Goal: Task Accomplishment & Management: Manage account settings

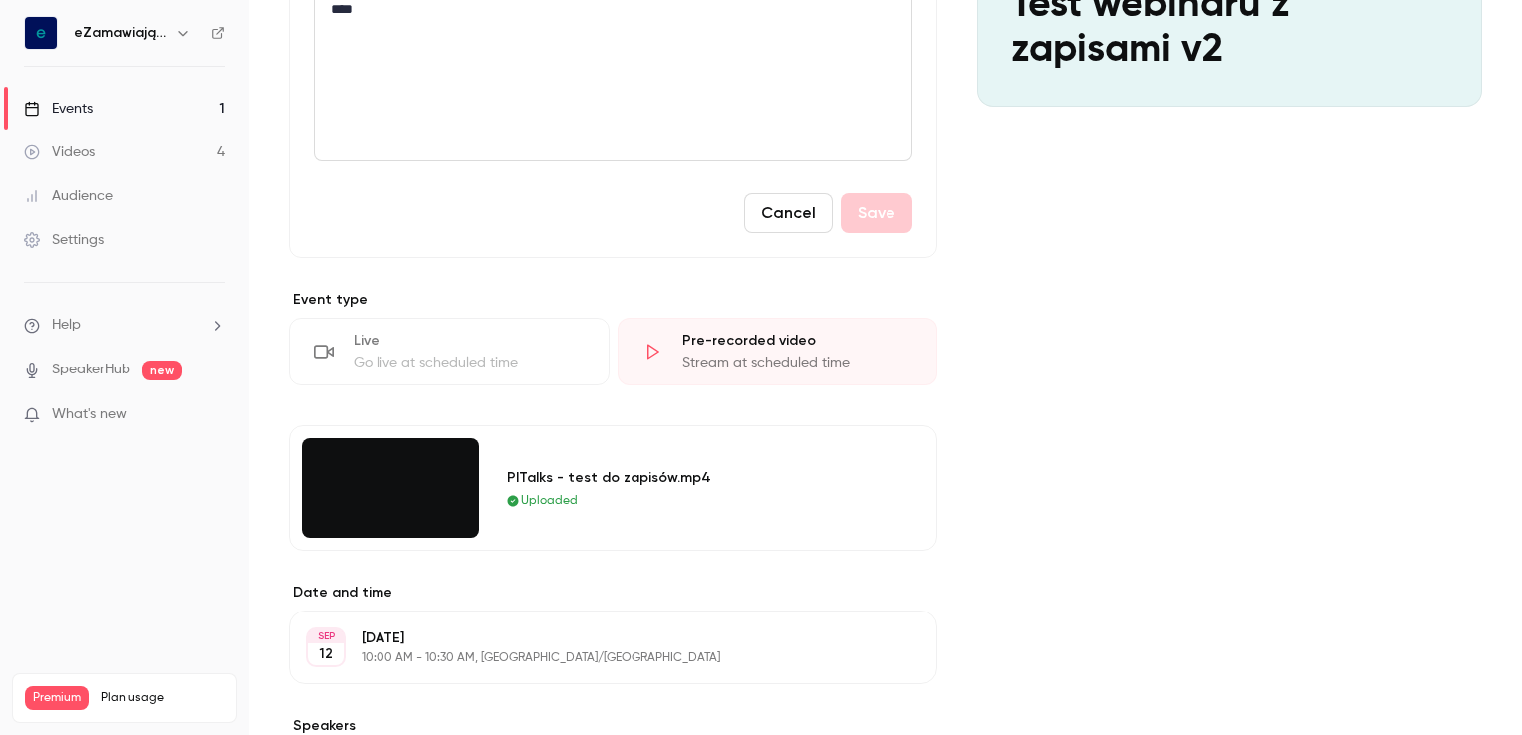
scroll to position [299, 0]
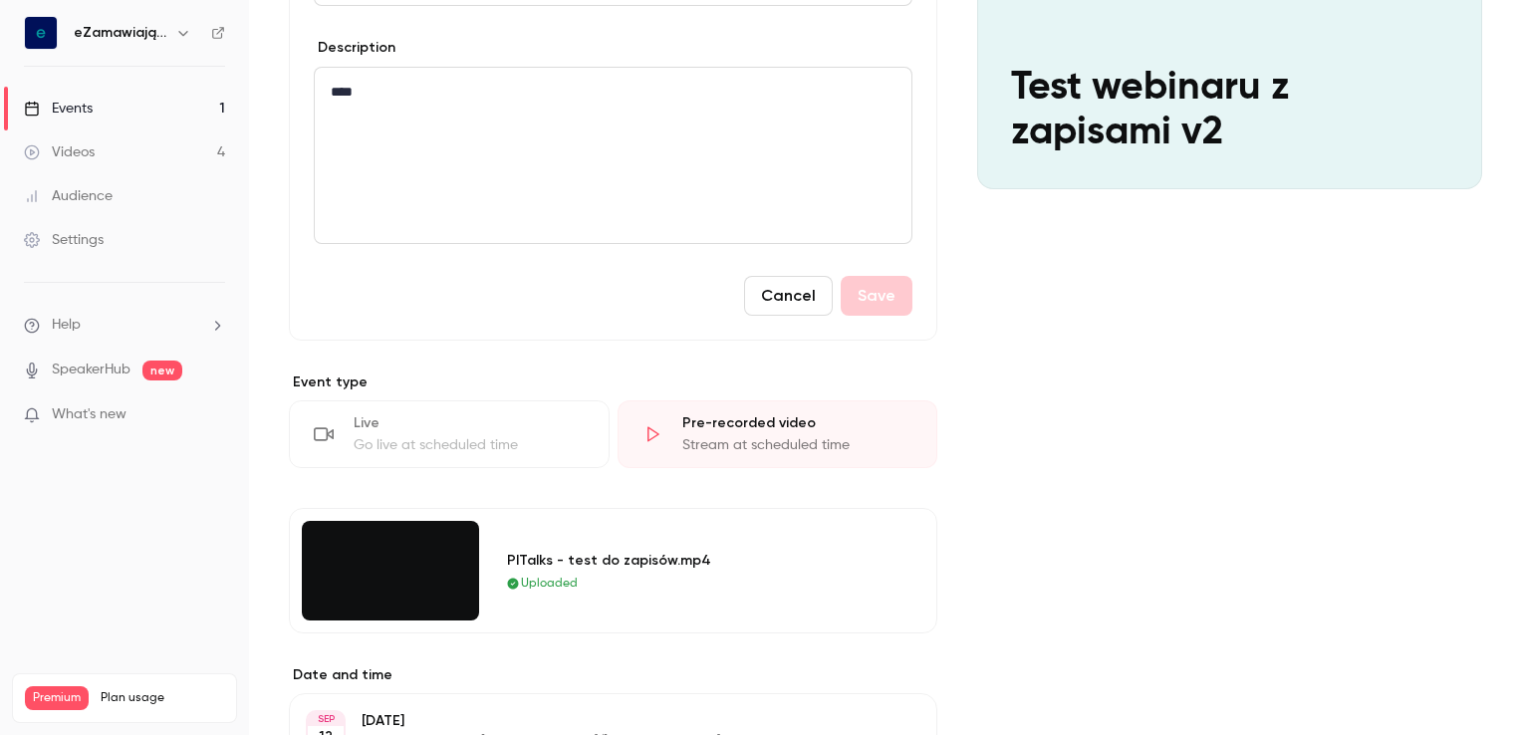
click at [124, 108] on link "Events 1" at bounding box center [124, 109] width 249 height 44
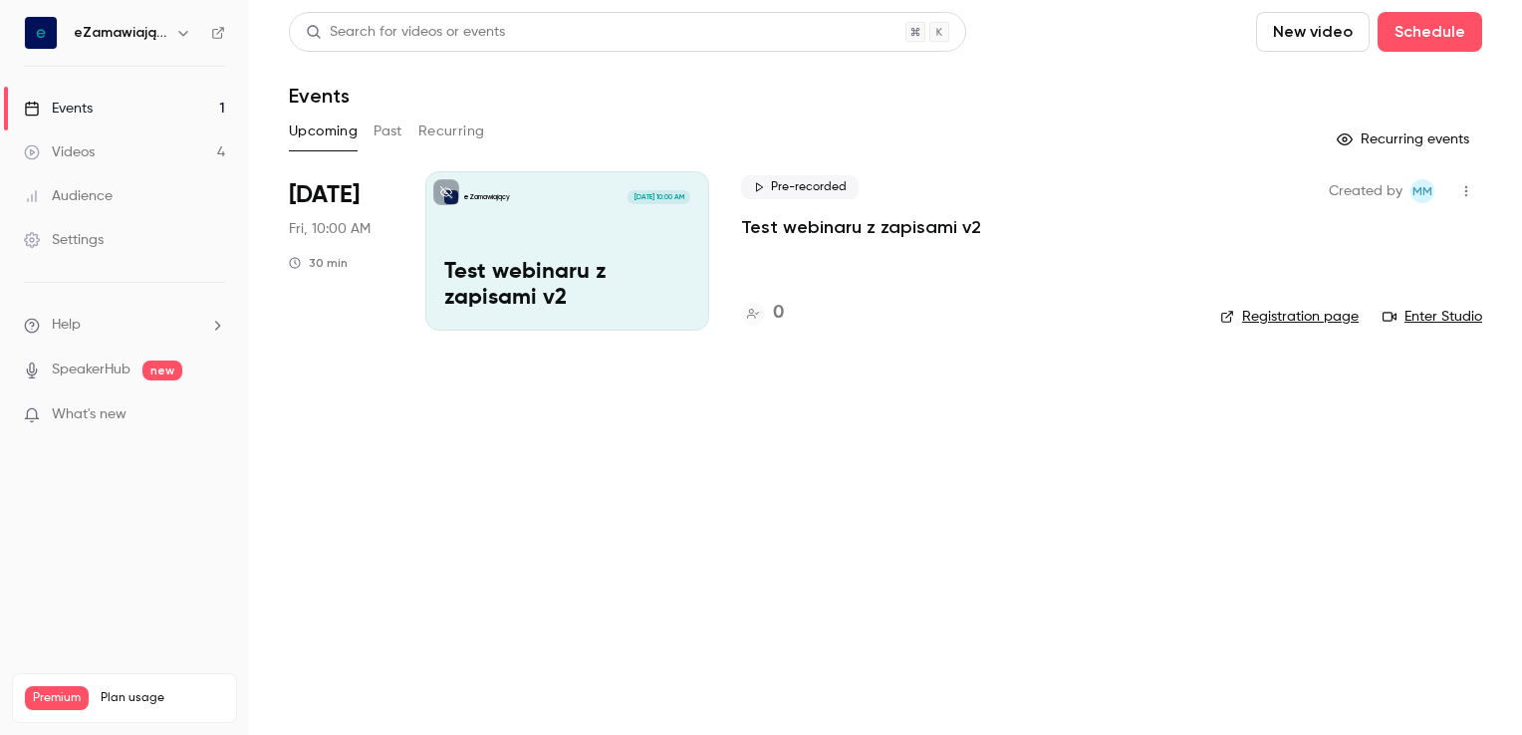
click at [1462, 194] on icon "button" at bounding box center [1466, 191] width 16 height 14
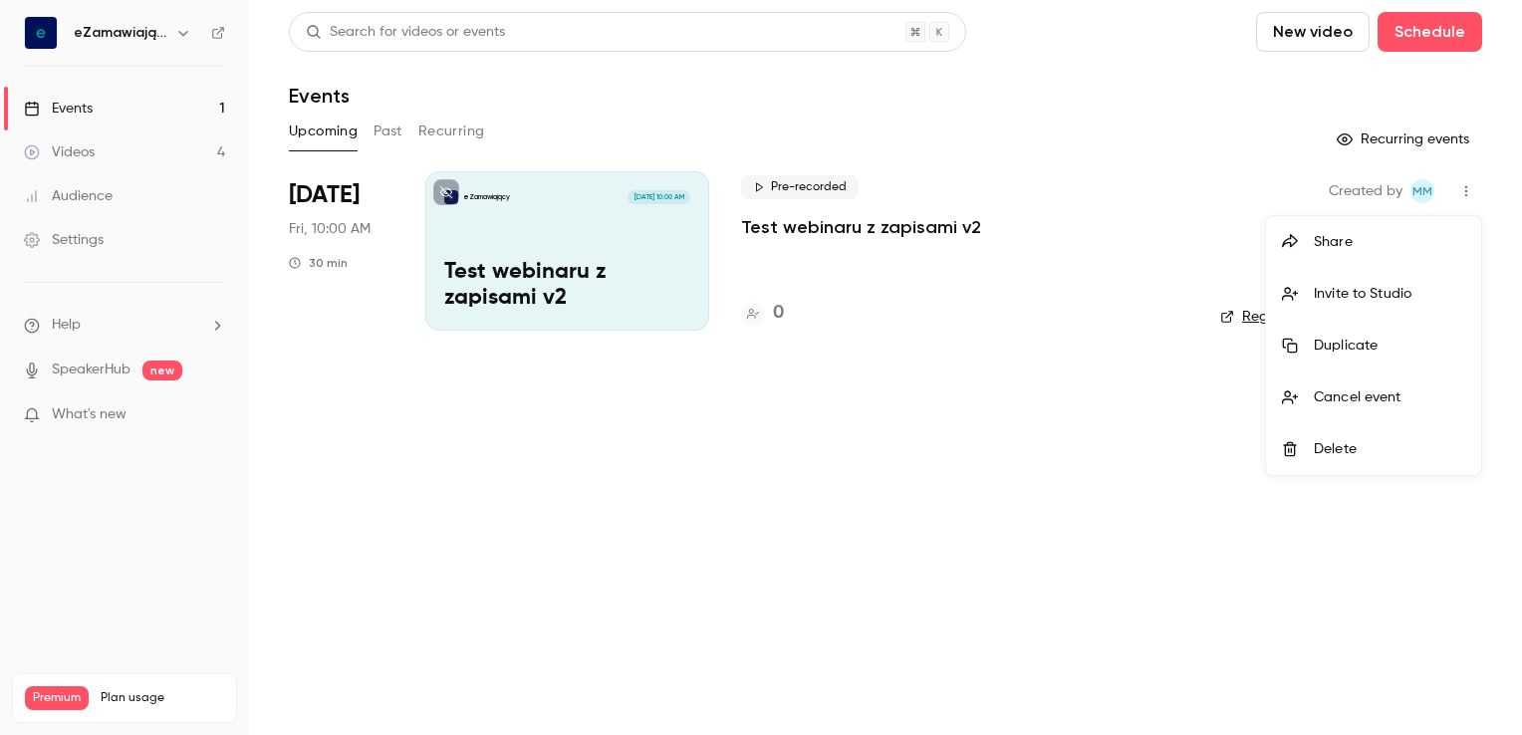
click at [1317, 448] on div "Delete" at bounding box center [1389, 449] width 151 height 20
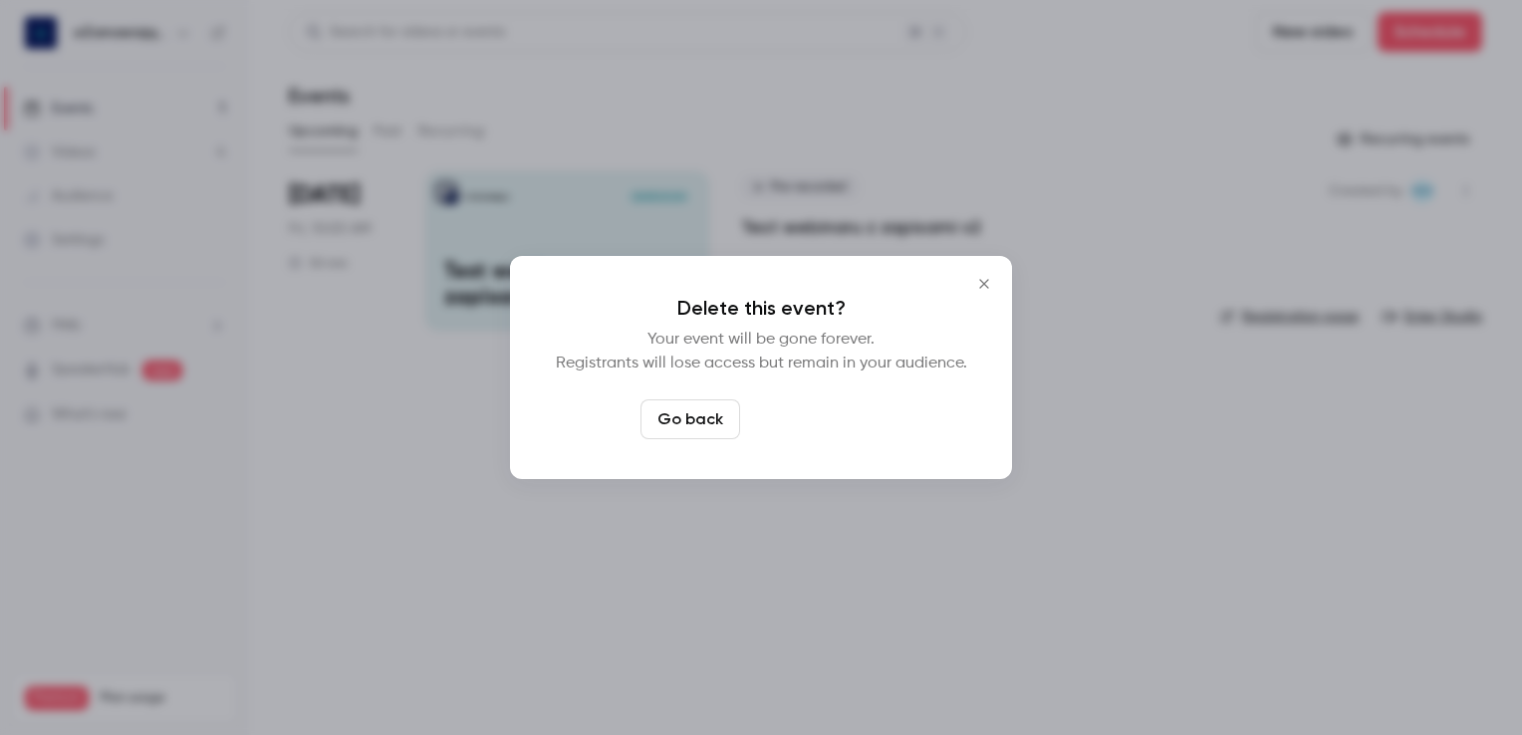
click at [784, 422] on button "Delete event" at bounding box center [814, 419] width 133 height 40
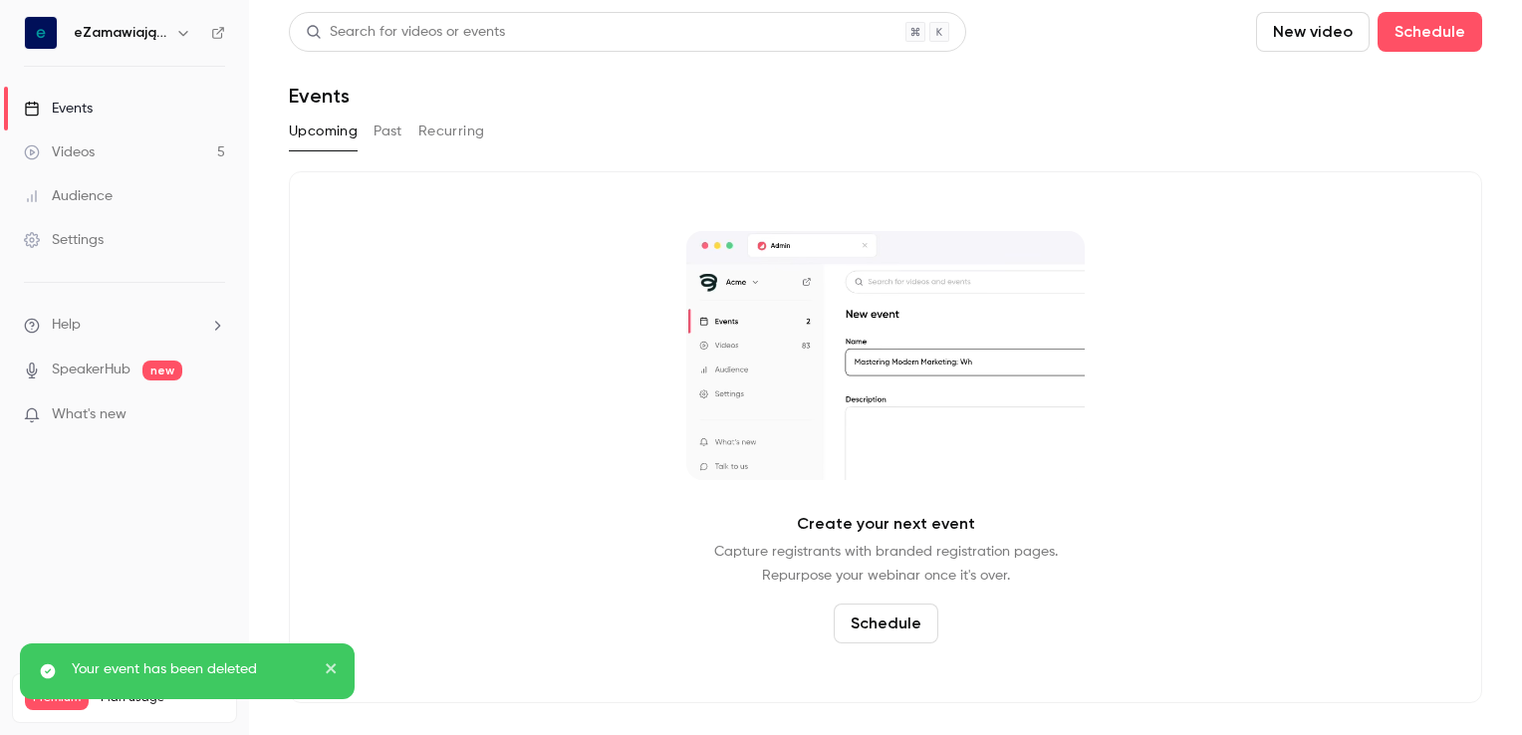
click at [90, 151] on div "Videos" at bounding box center [59, 152] width 71 height 20
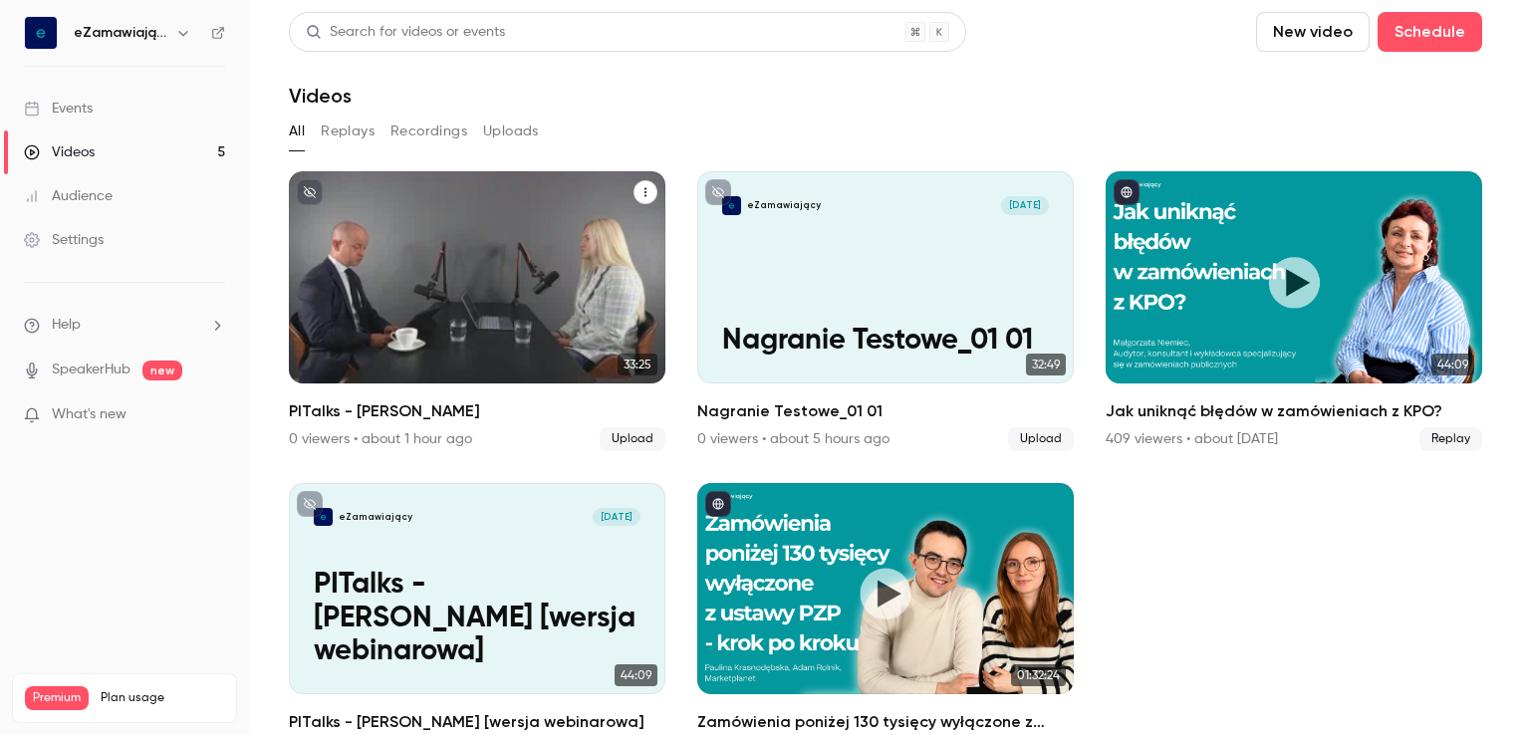
click at [639, 191] on icon "PITalks - Bartosz Skowroński" at bounding box center [645, 192] width 12 height 12
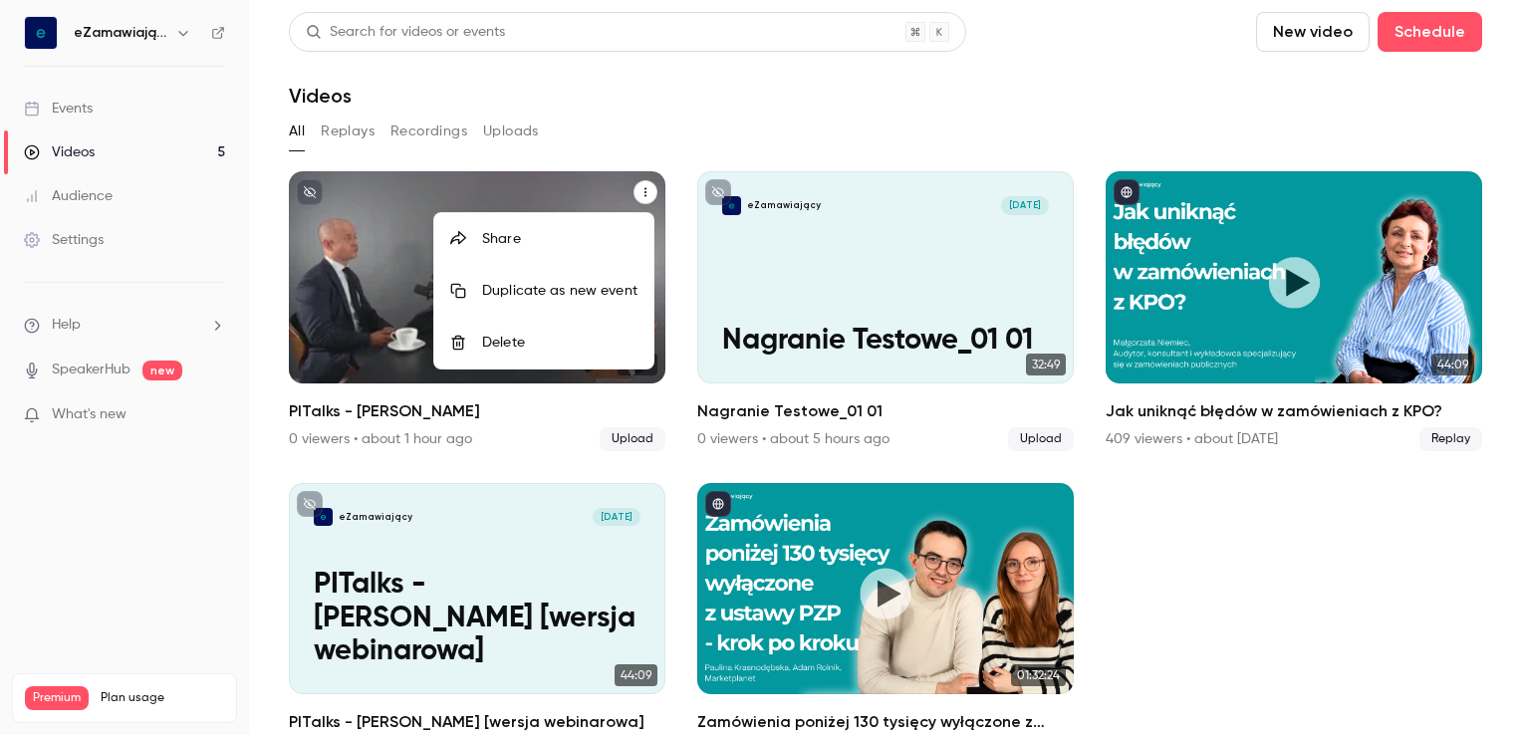
click at [580, 289] on div "Duplicate as new event" at bounding box center [559, 291] width 155 height 20
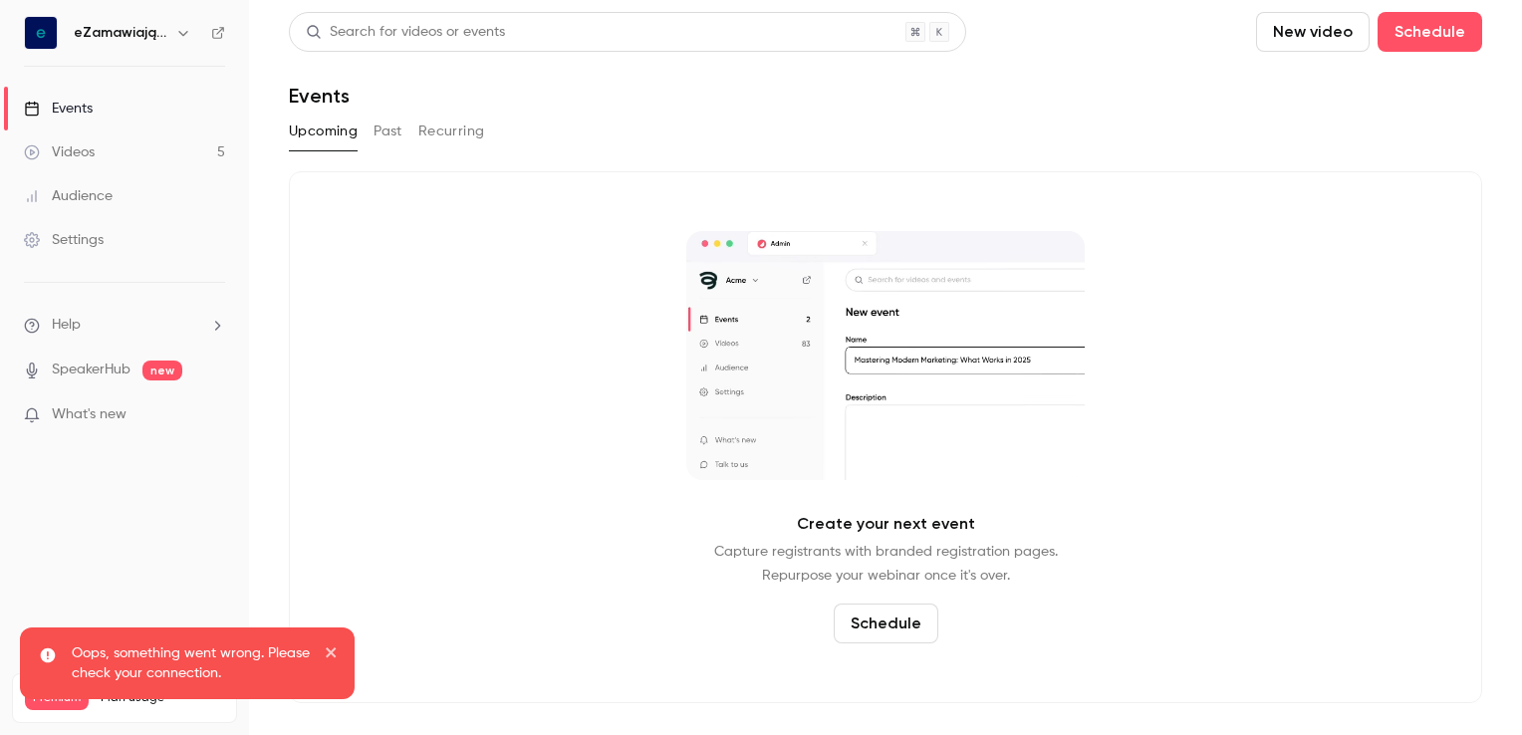
click at [109, 105] on link "Events" at bounding box center [124, 109] width 249 height 44
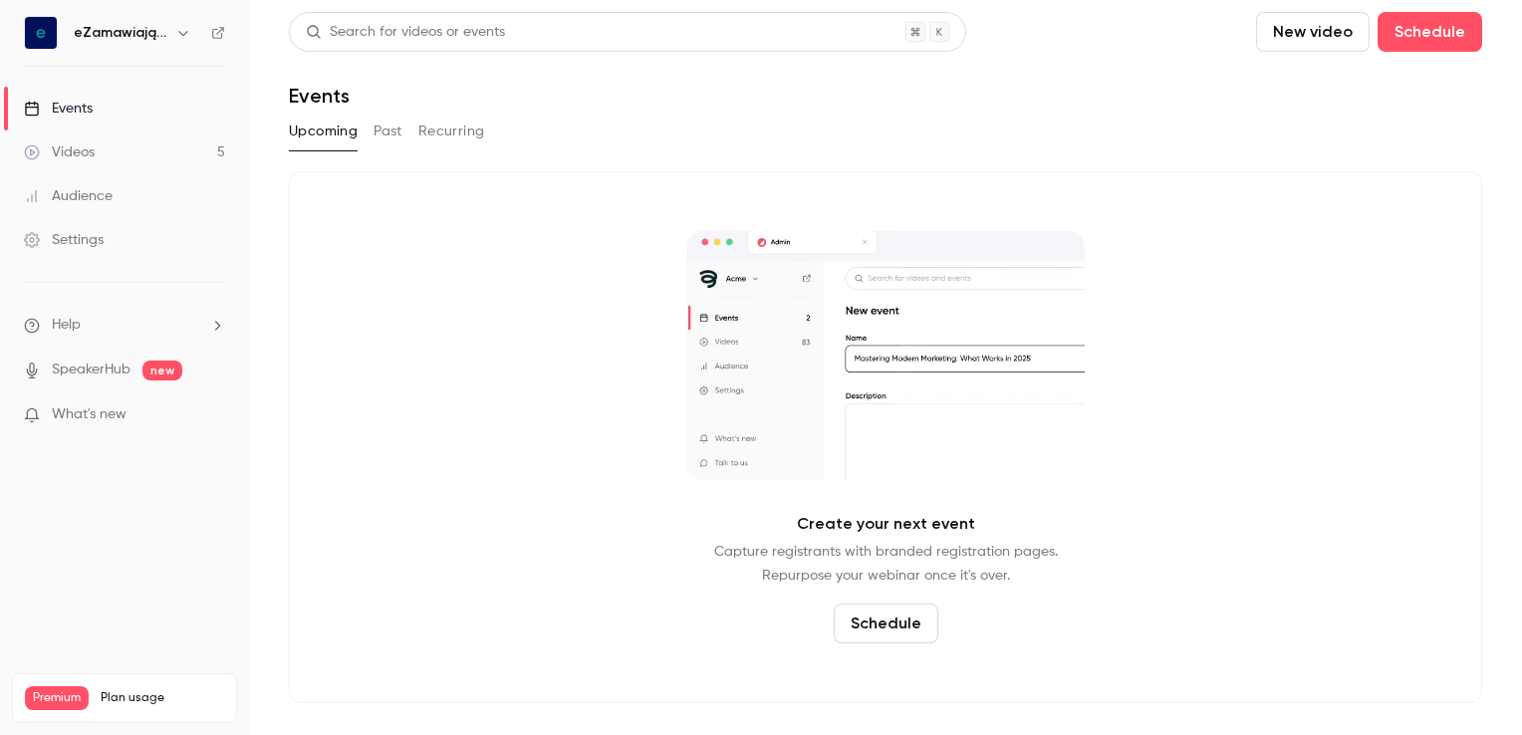
click at [126, 148] on link "Videos 5" at bounding box center [124, 152] width 249 height 44
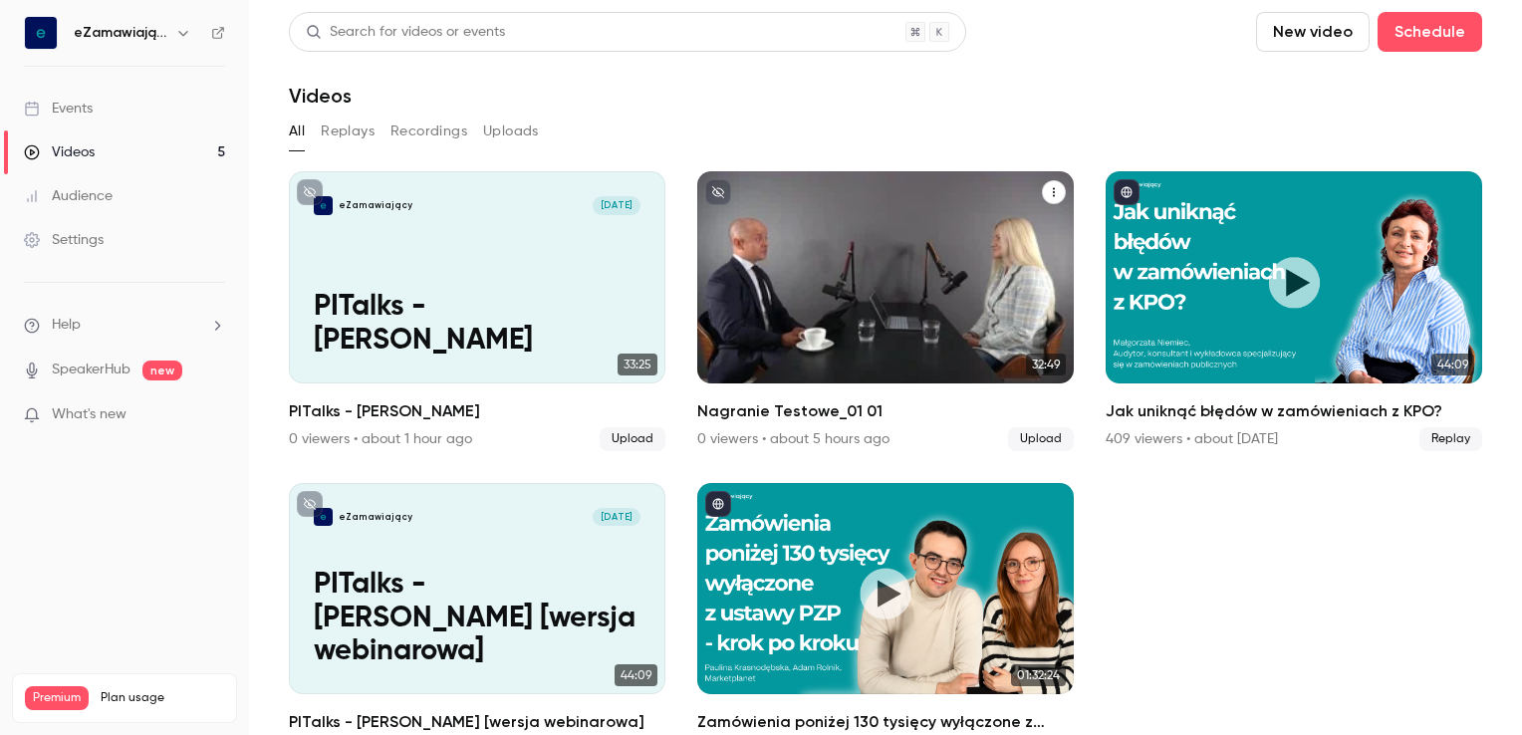
click at [901, 260] on div "eZamawiający [DATE] Nagranie Testowe_01 01" at bounding box center [885, 277] width 376 height 212
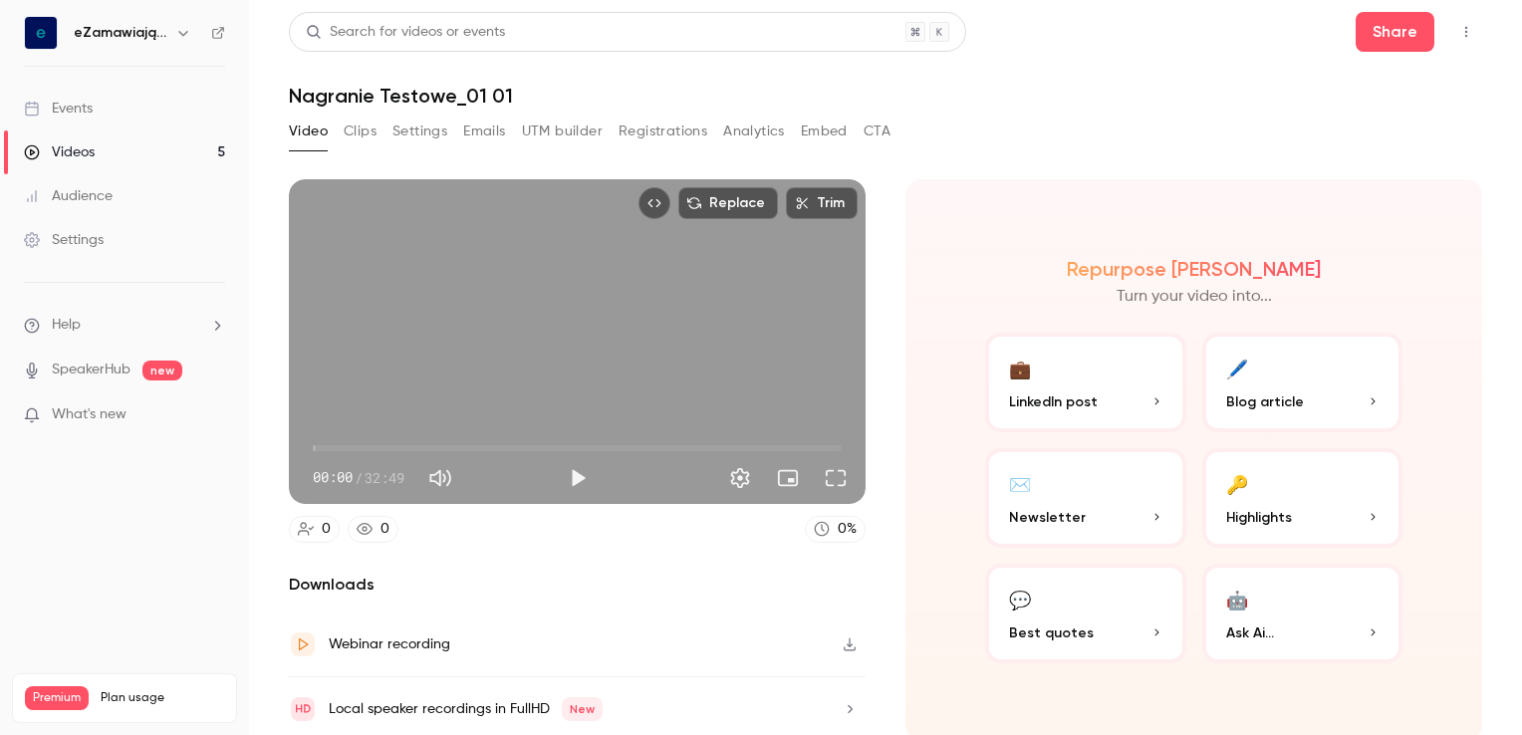
click at [367, 133] on button "Clips" at bounding box center [360, 132] width 33 height 32
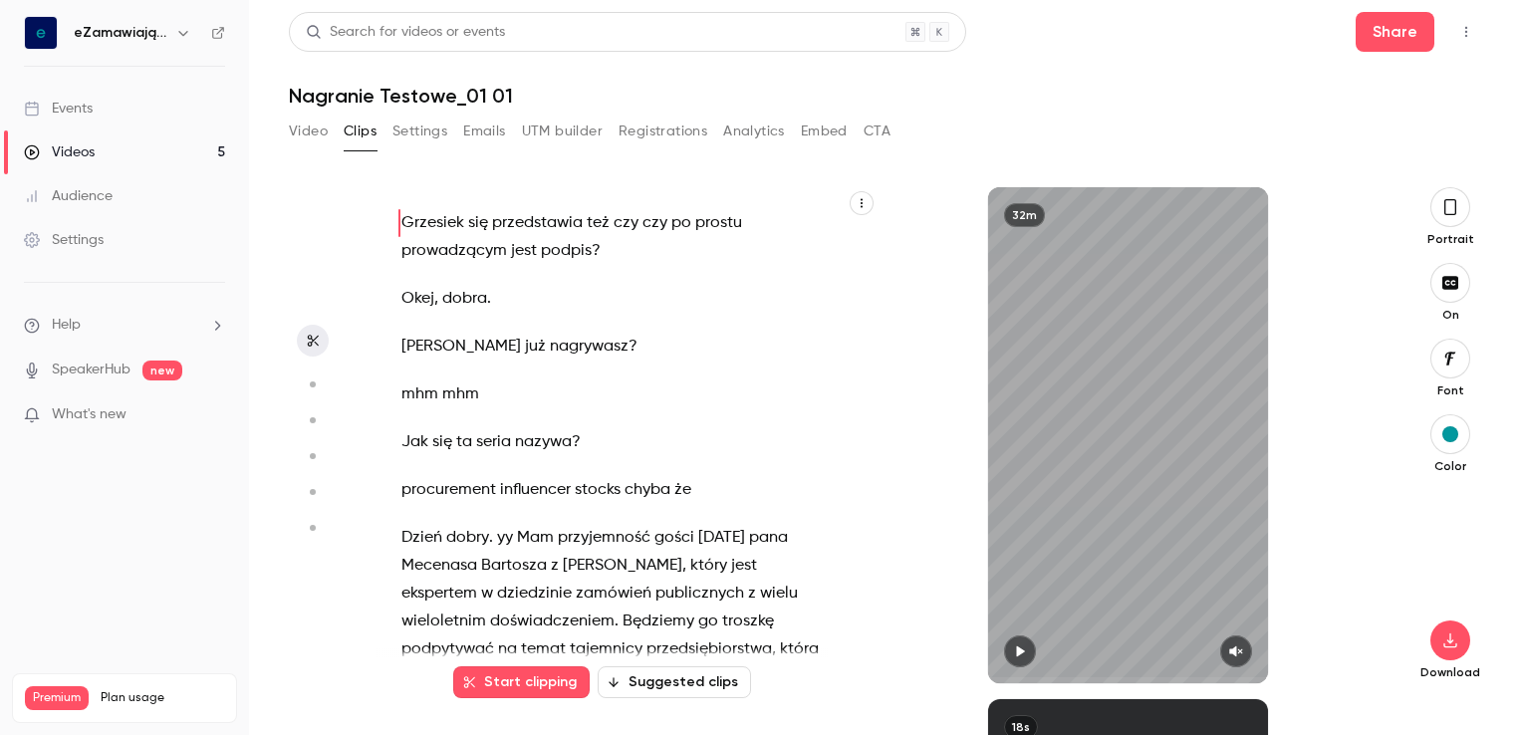
click at [589, 326] on div "Grzesiek się przedstawia też czy czy po prostu prowadzącym jest podpis ? Okej ,…" at bounding box center [621, 445] width 491 height 476
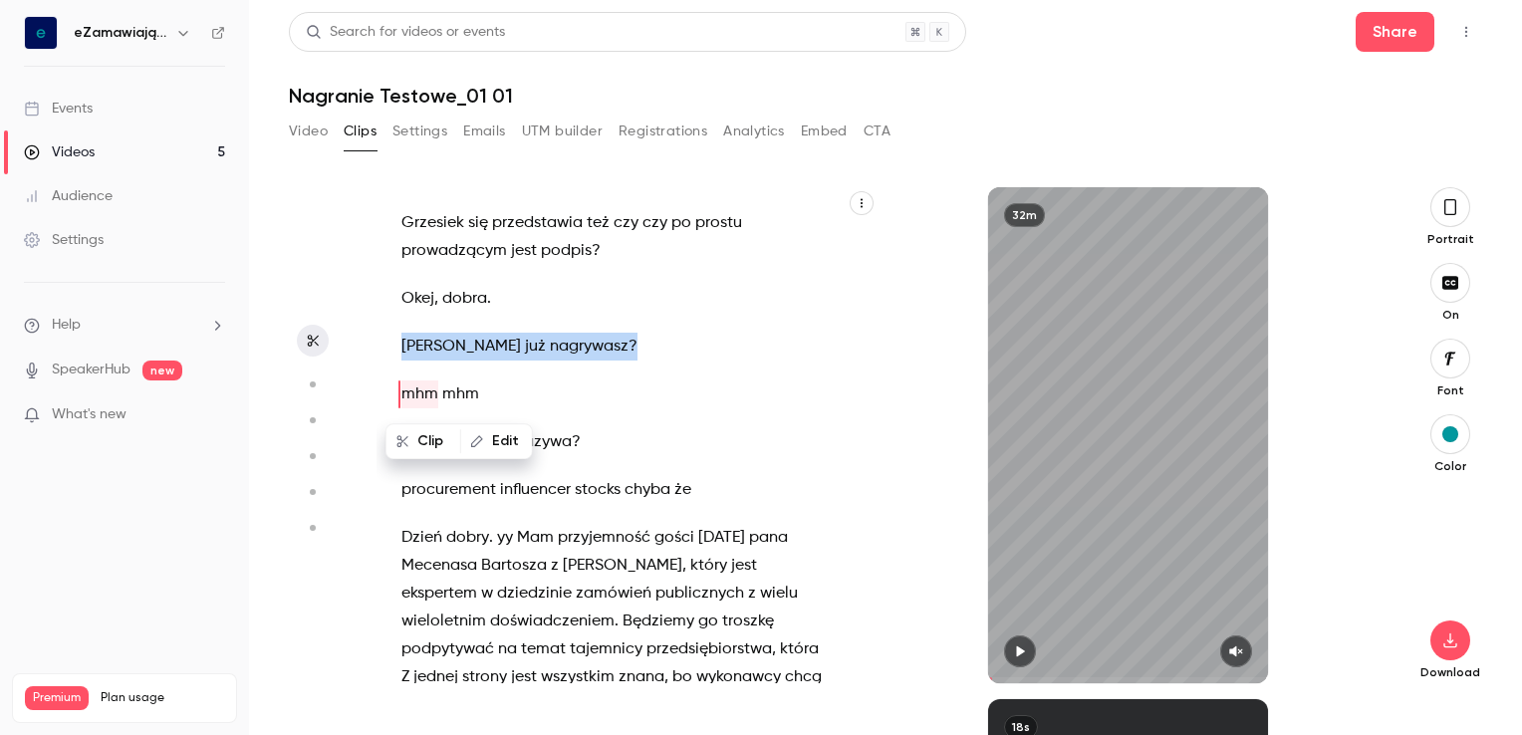
click at [589, 326] on div "Grzesiek się przedstawia też czy czy po prostu prowadzącym jest podpis ? Okej ,…" at bounding box center [621, 445] width 491 height 476
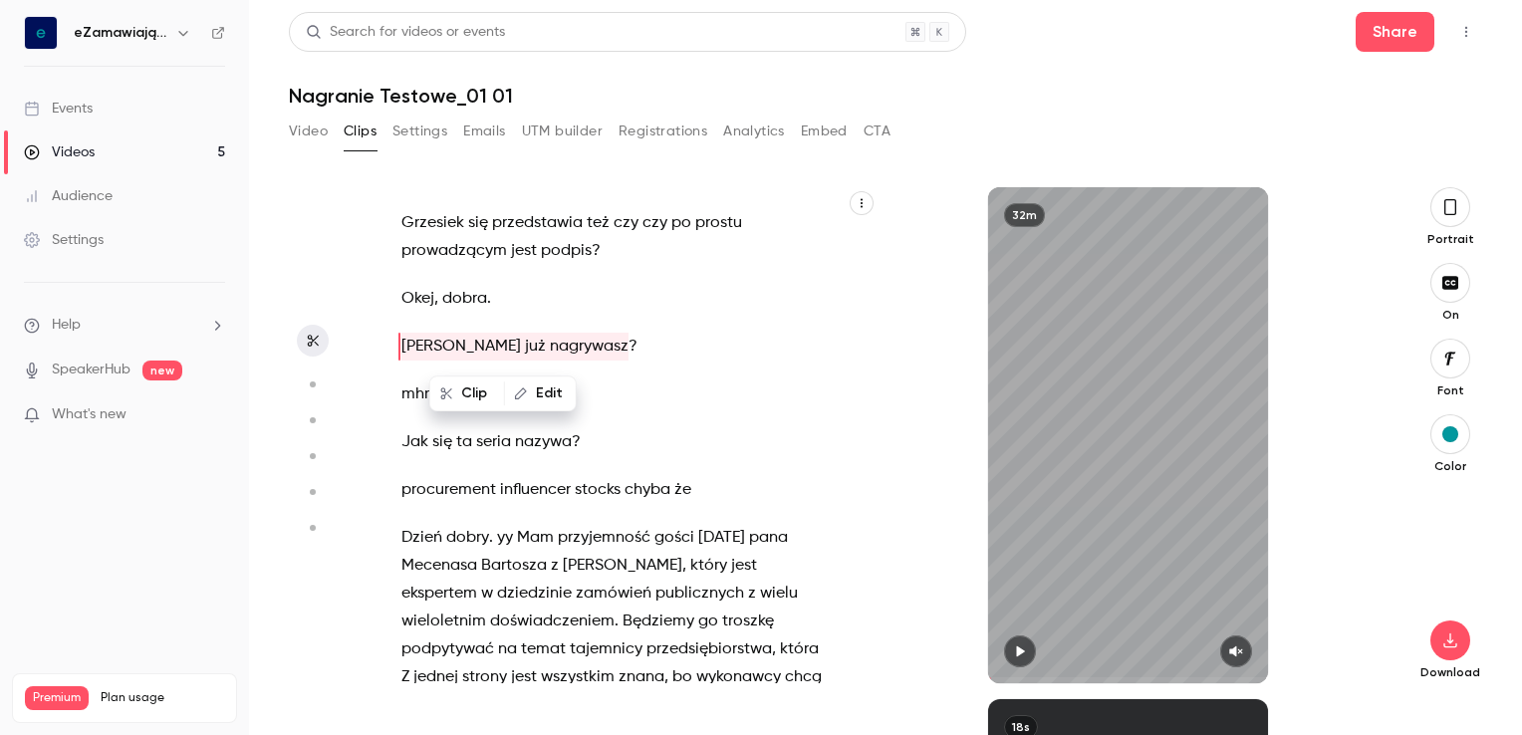
drag, startPoint x: 589, startPoint y: 326, endPoint x: 482, endPoint y: 221, distance: 149.3
click at [482, 221] on span "się" at bounding box center [478, 223] width 20 height 28
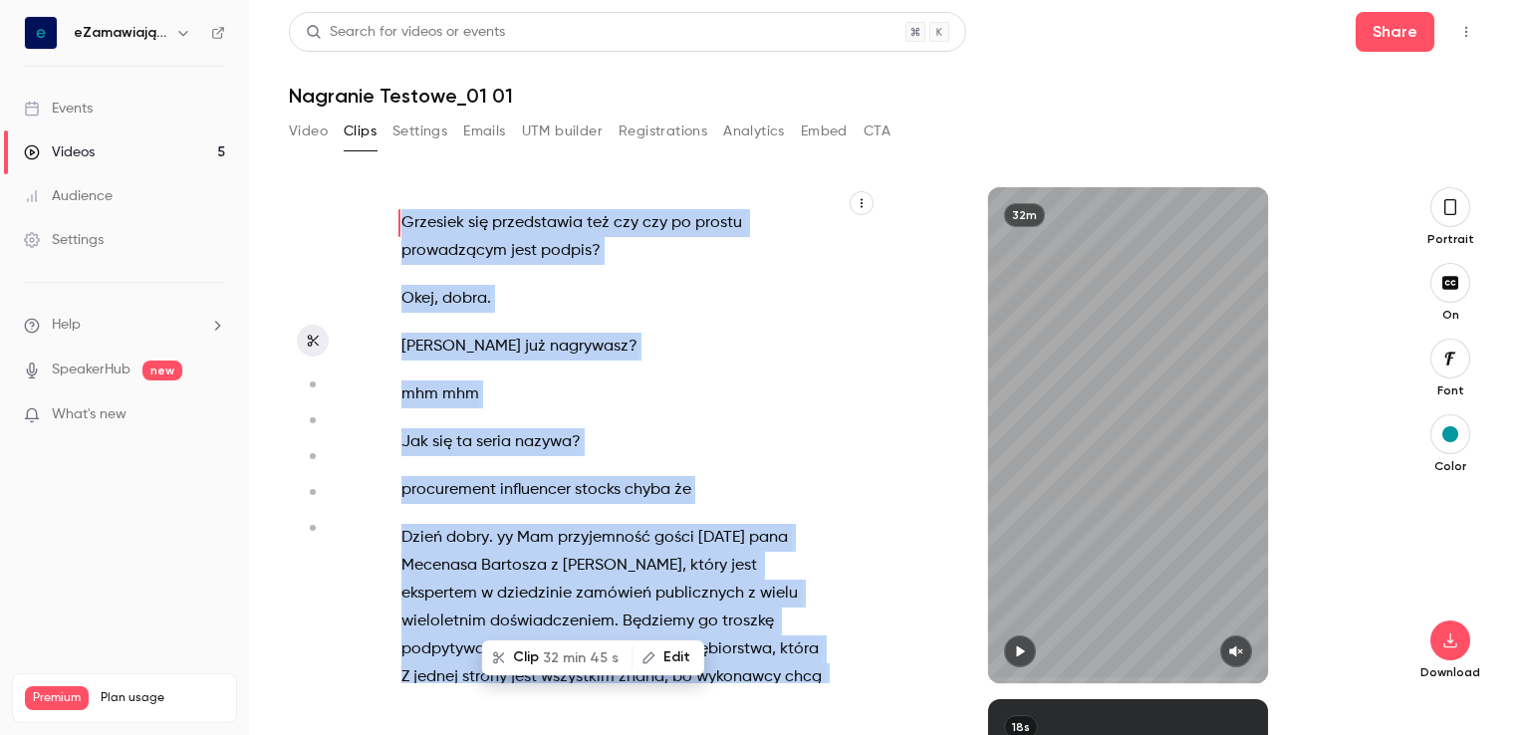
type input "*"
click at [116, 116] on link "Events" at bounding box center [124, 109] width 249 height 44
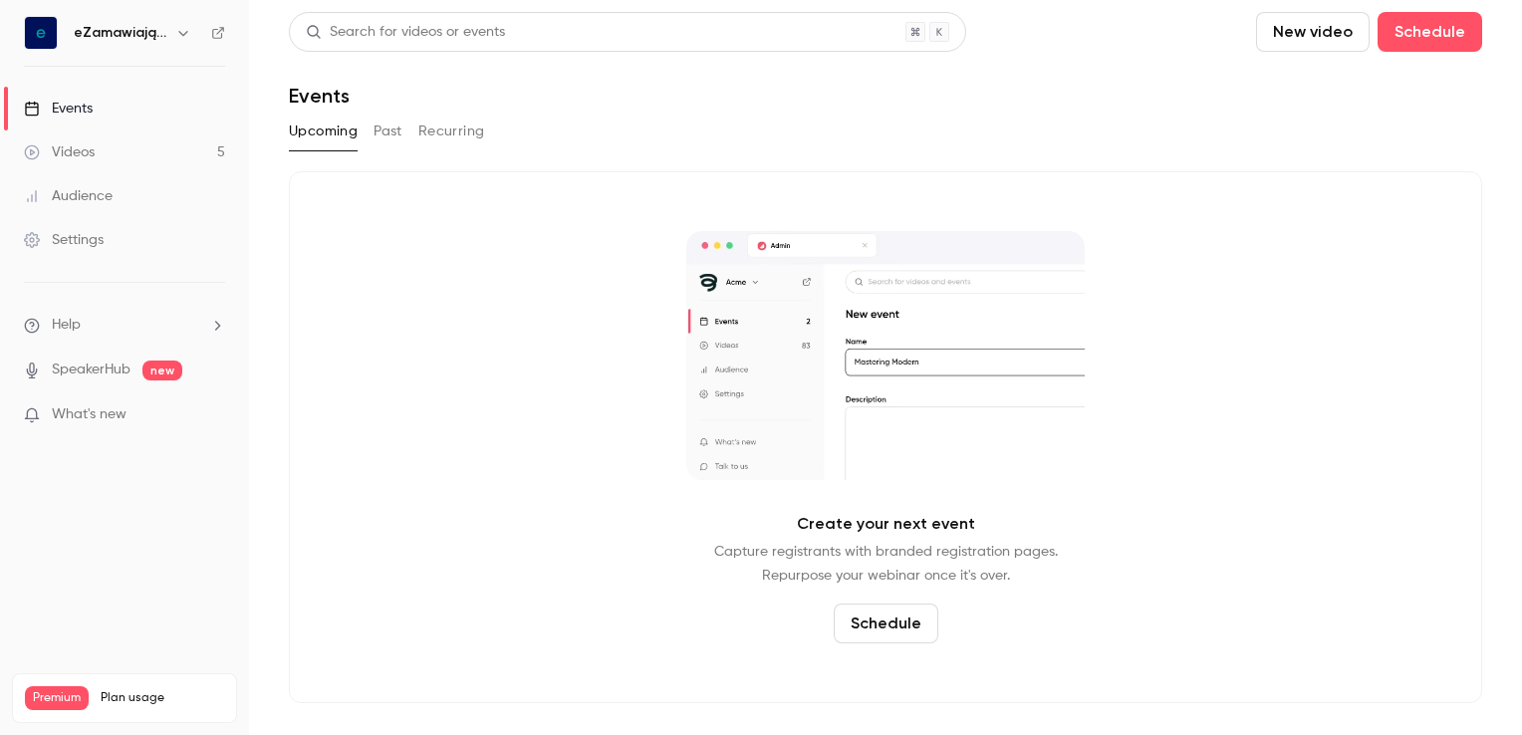
click at [116, 116] on link "Events" at bounding box center [124, 109] width 249 height 44
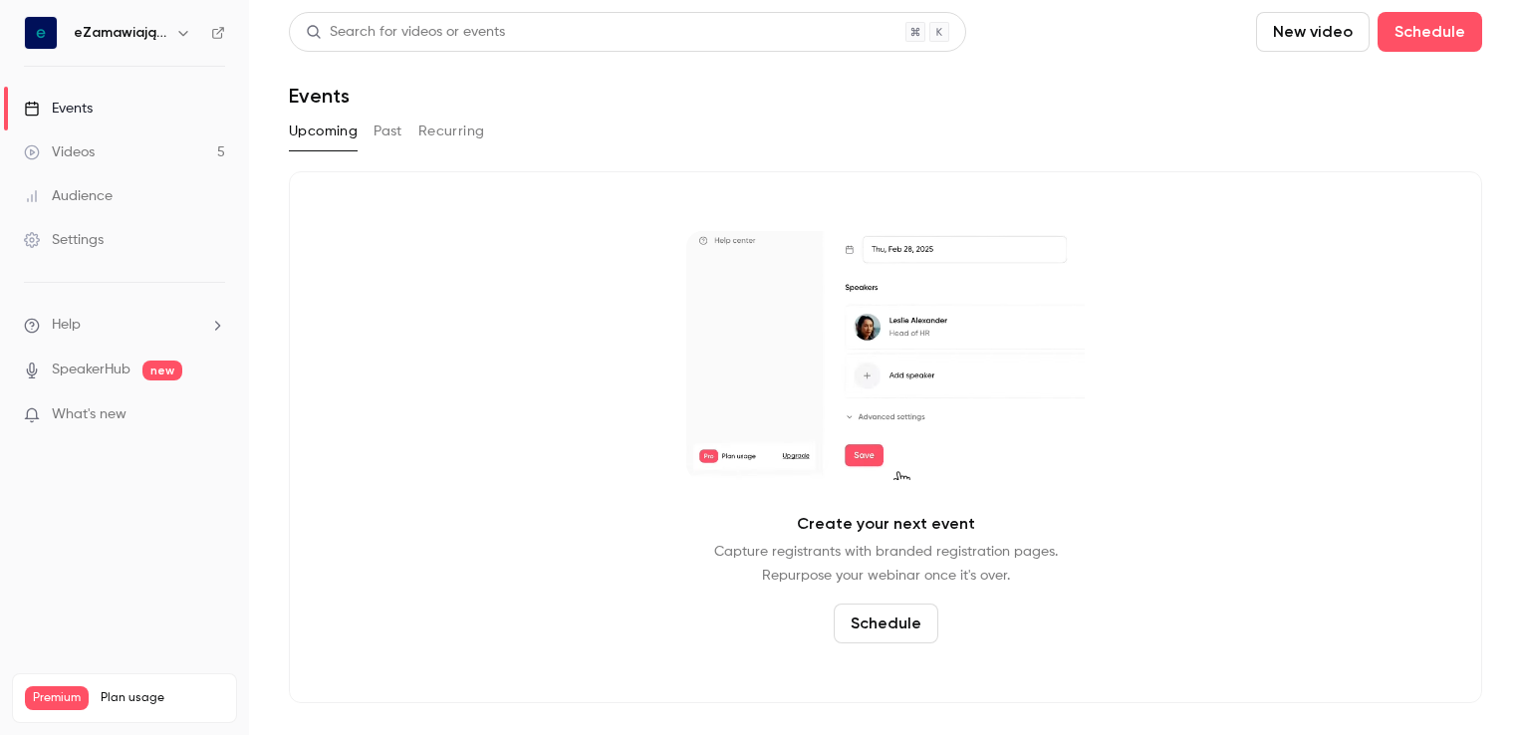
click at [113, 108] on link "Events" at bounding box center [124, 109] width 249 height 44
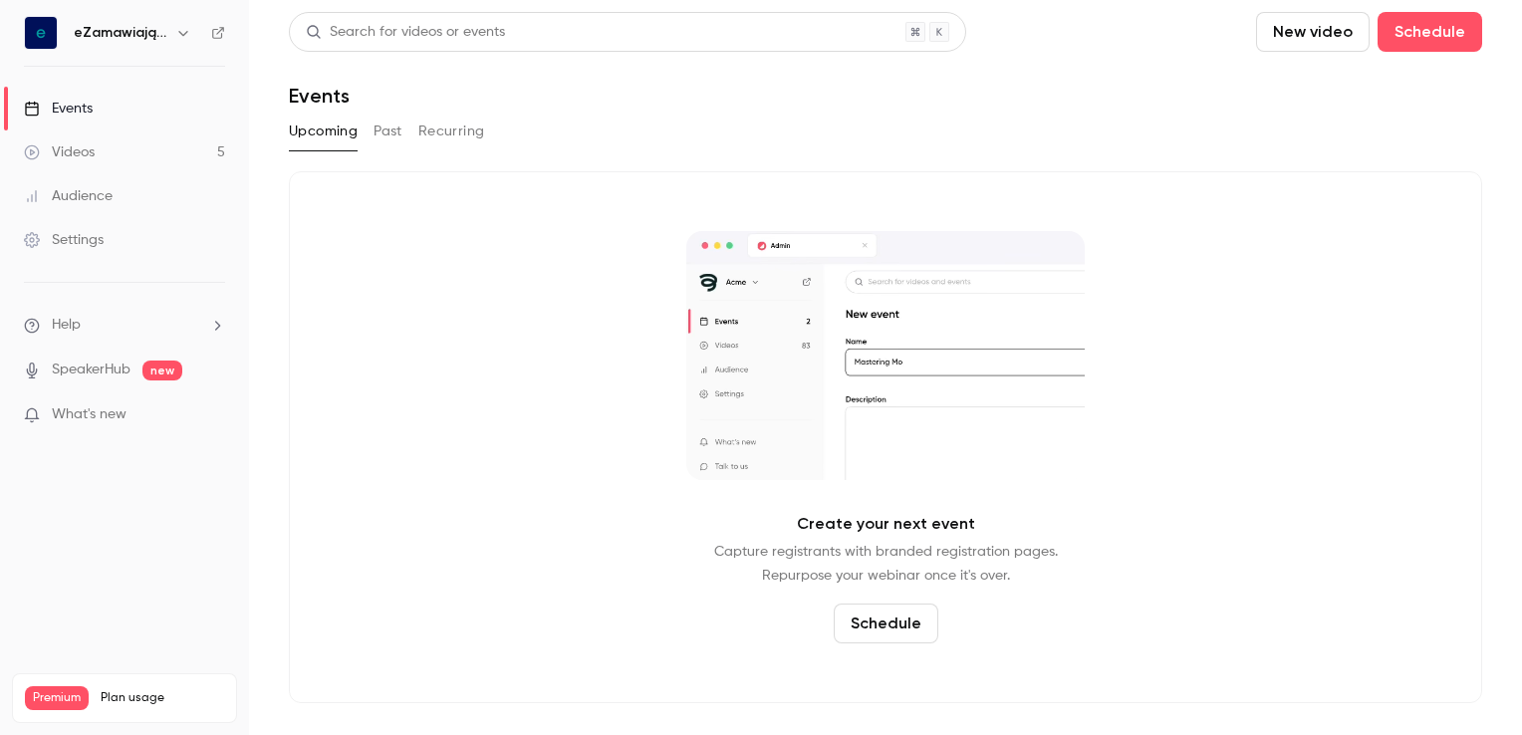
click at [113, 108] on link "Events" at bounding box center [124, 109] width 249 height 44
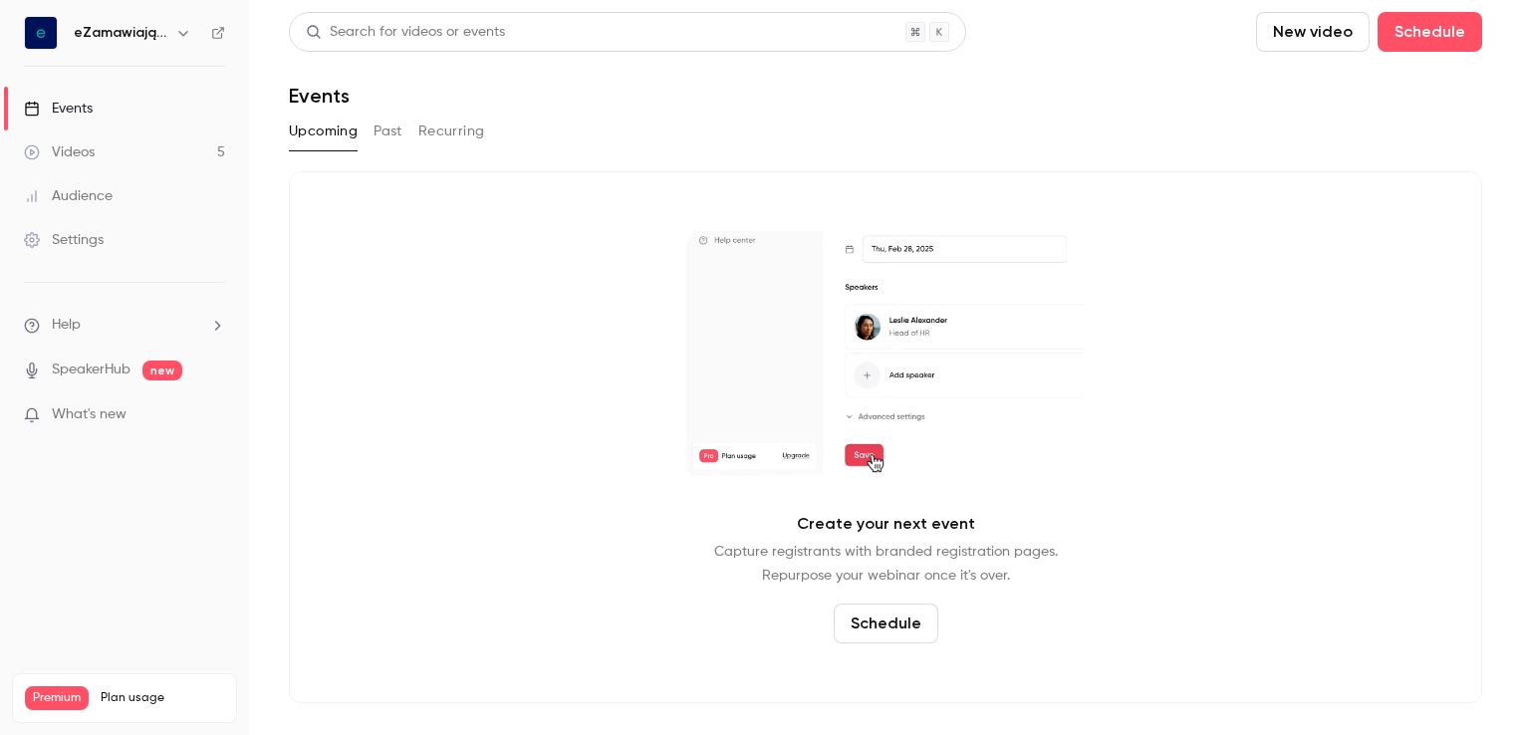
click at [113, 108] on link "Events" at bounding box center [124, 109] width 249 height 44
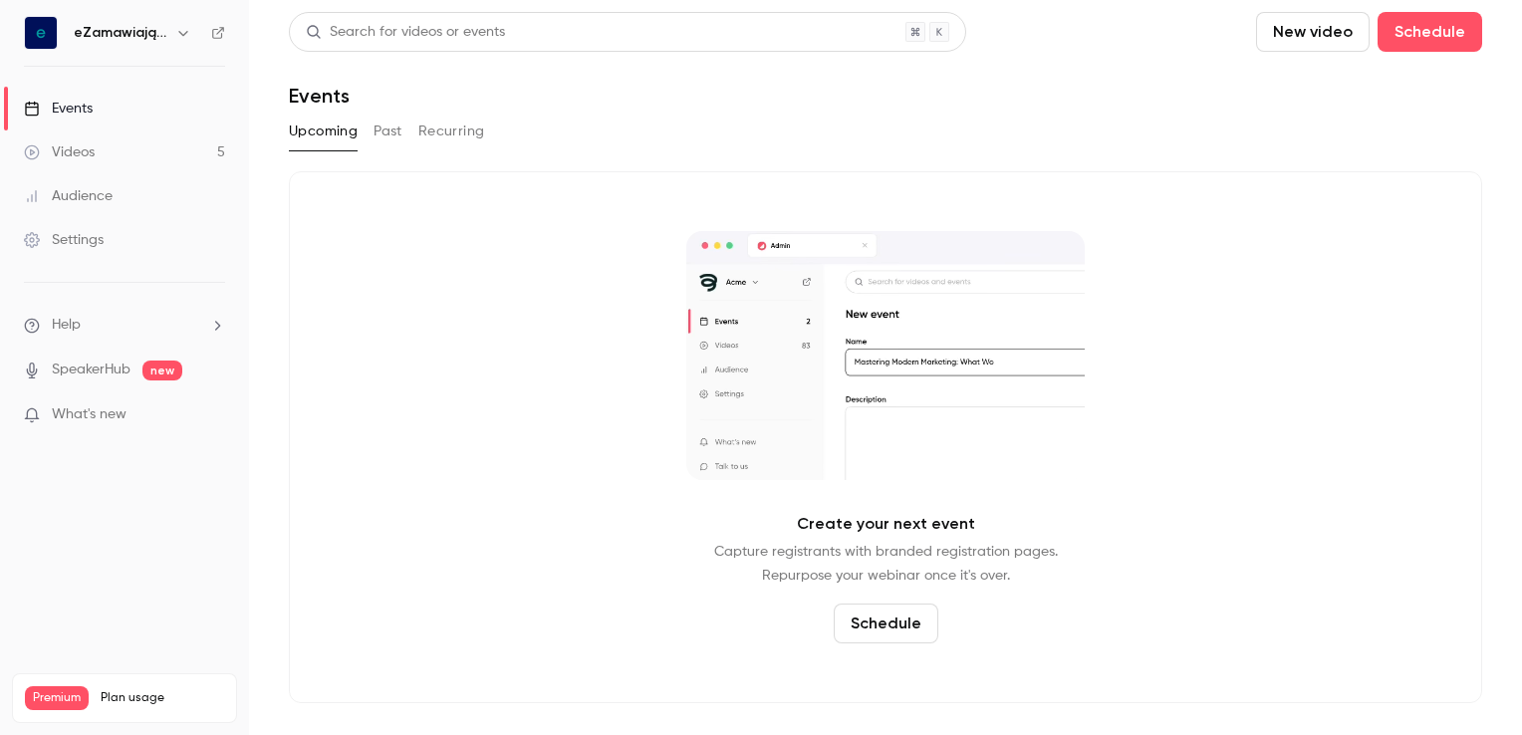
click at [92, 147] on div "Videos" at bounding box center [59, 152] width 71 height 20
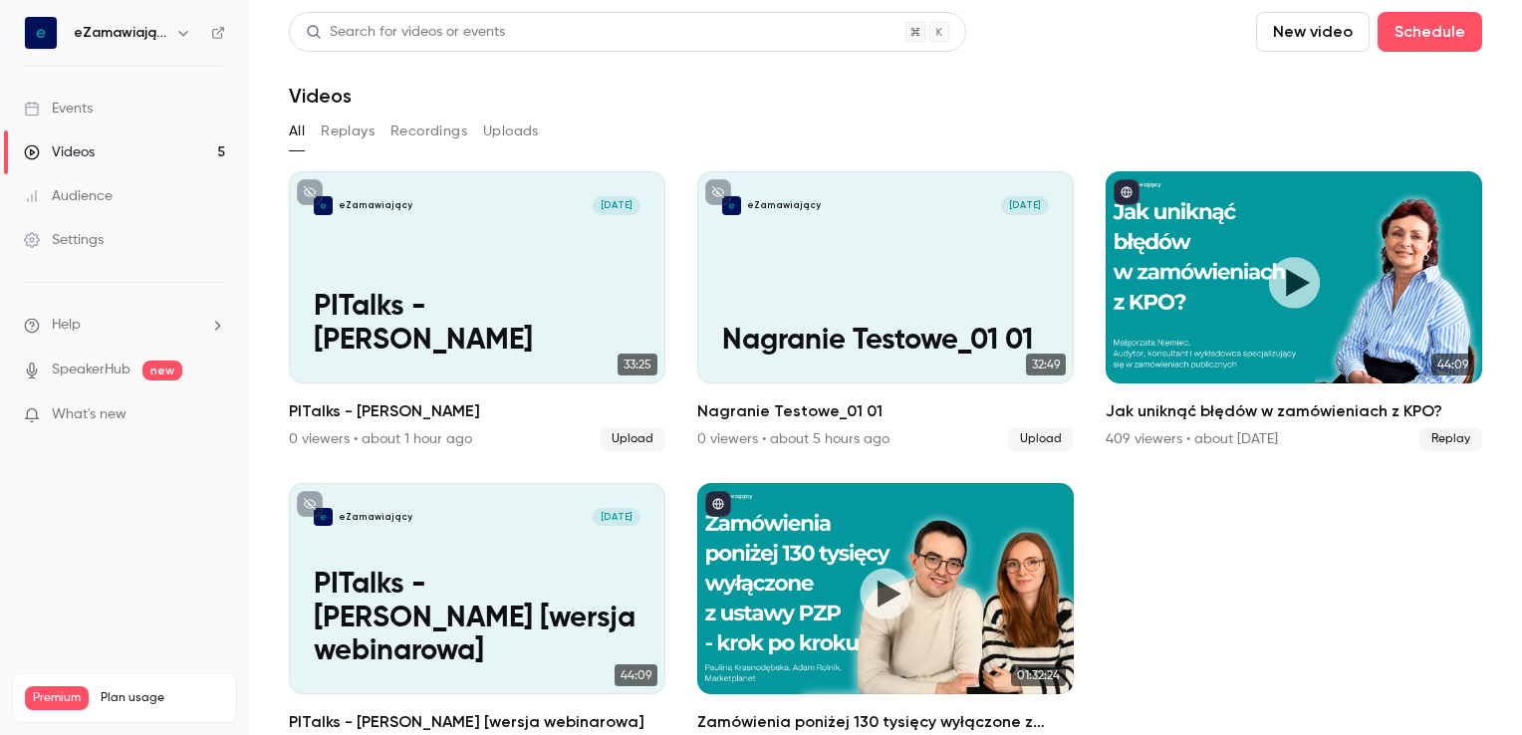
click at [1260, 132] on div "All Replays Recordings Uploads" at bounding box center [885, 132] width 1193 height 32
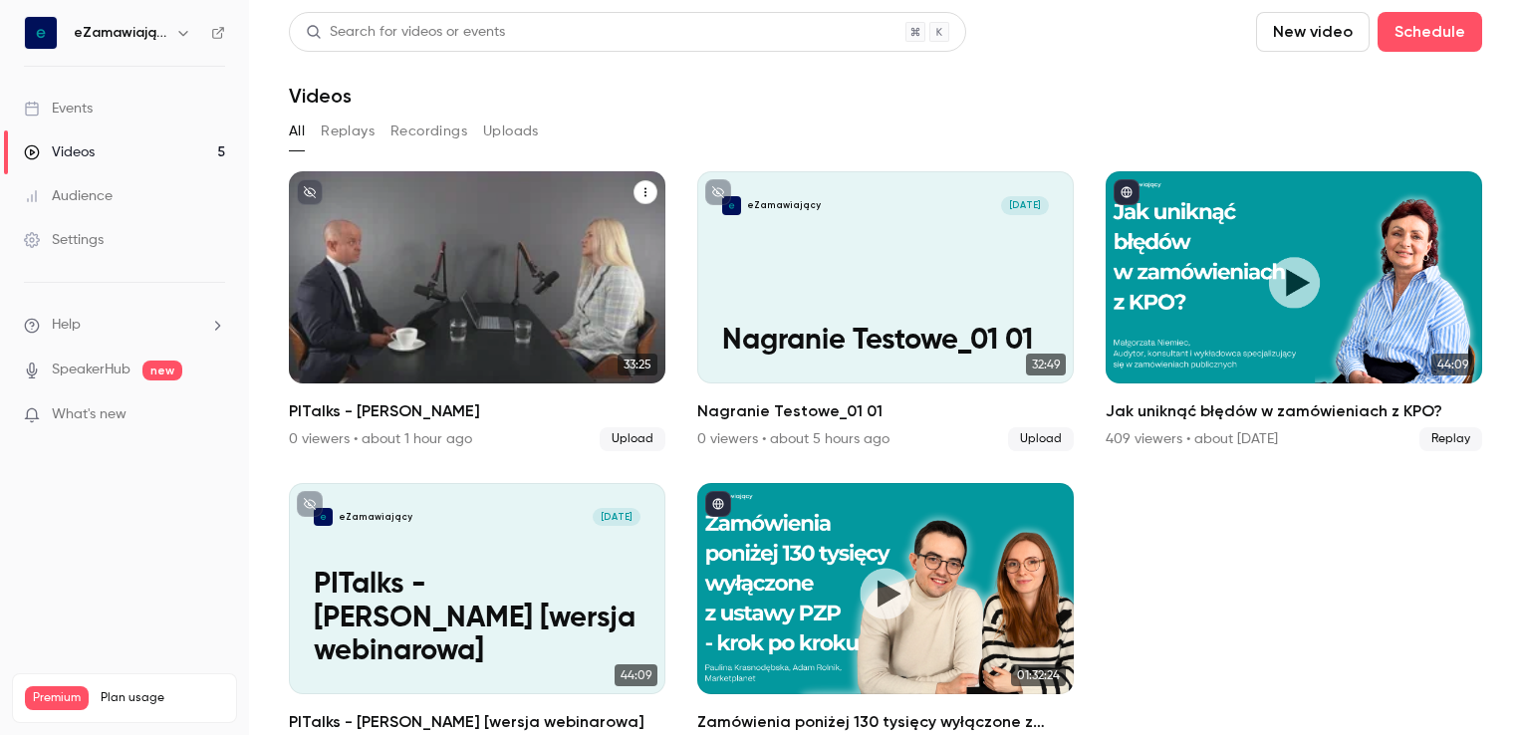
click at [510, 261] on div "eZamawiający [DATE] PITalks - [PERSON_NAME]" at bounding box center [477, 277] width 376 height 212
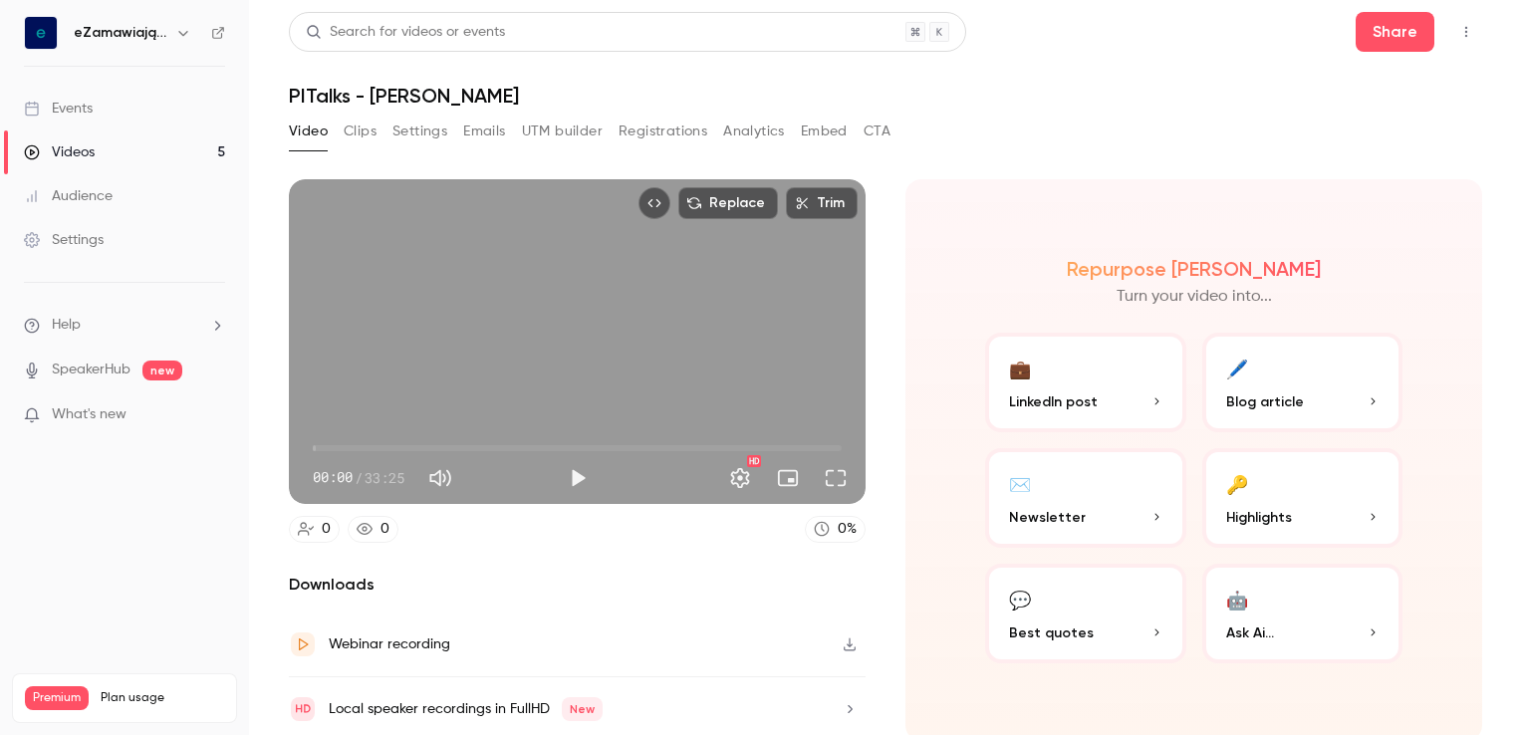
click at [357, 125] on button "Clips" at bounding box center [360, 132] width 33 height 32
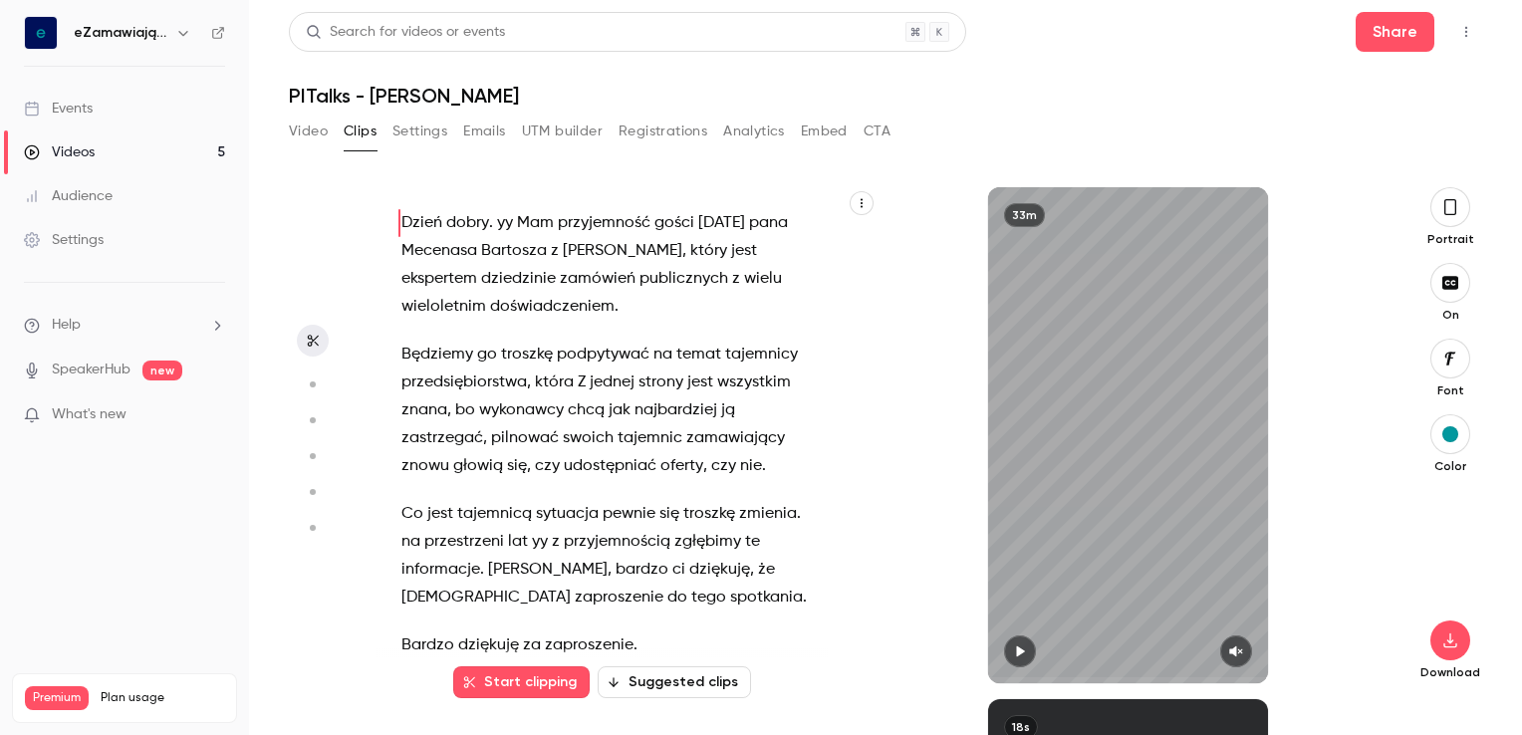
click at [98, 143] on link "Videos 5" at bounding box center [124, 152] width 249 height 44
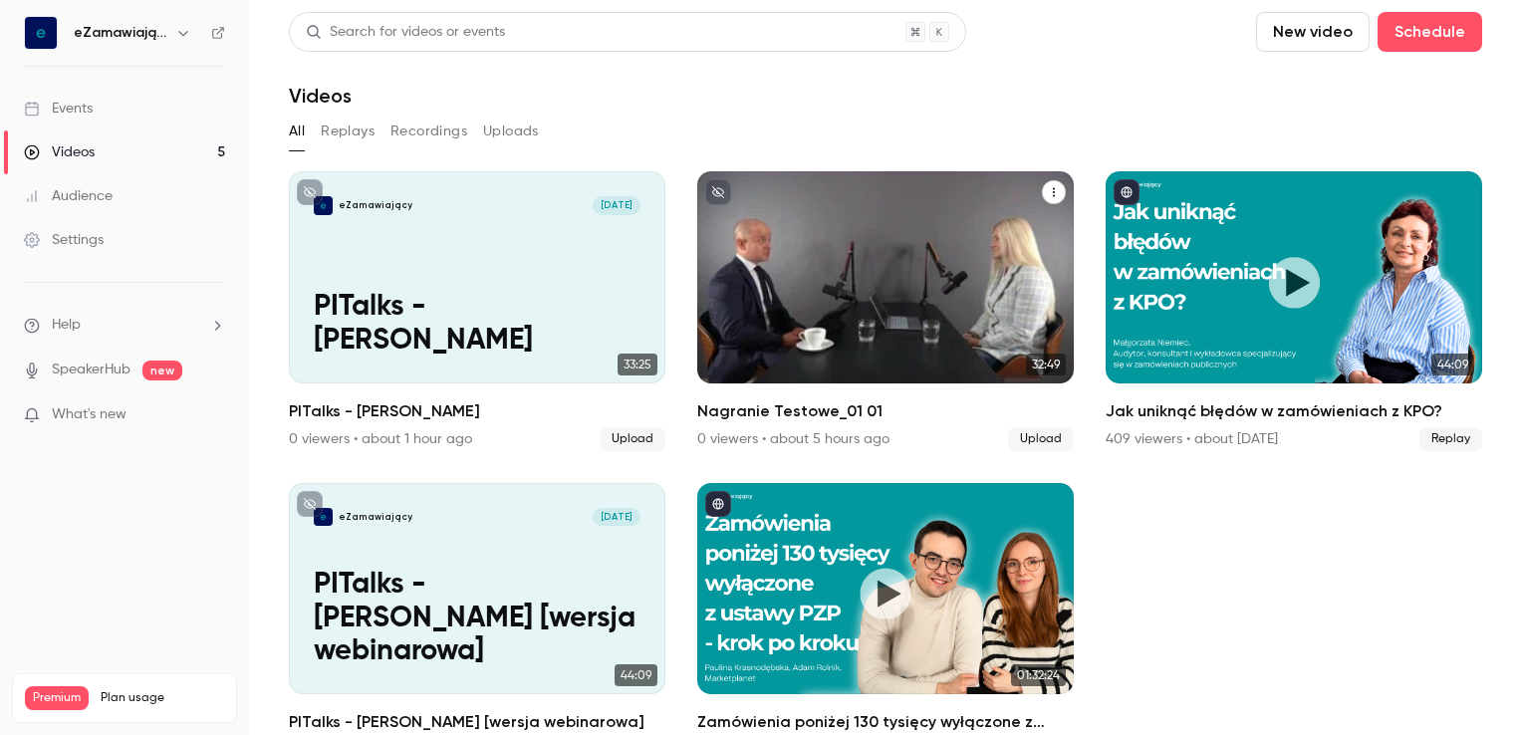
click at [1048, 197] on icon "Nagranie Testowe_01 01" at bounding box center [1054, 192] width 12 height 12
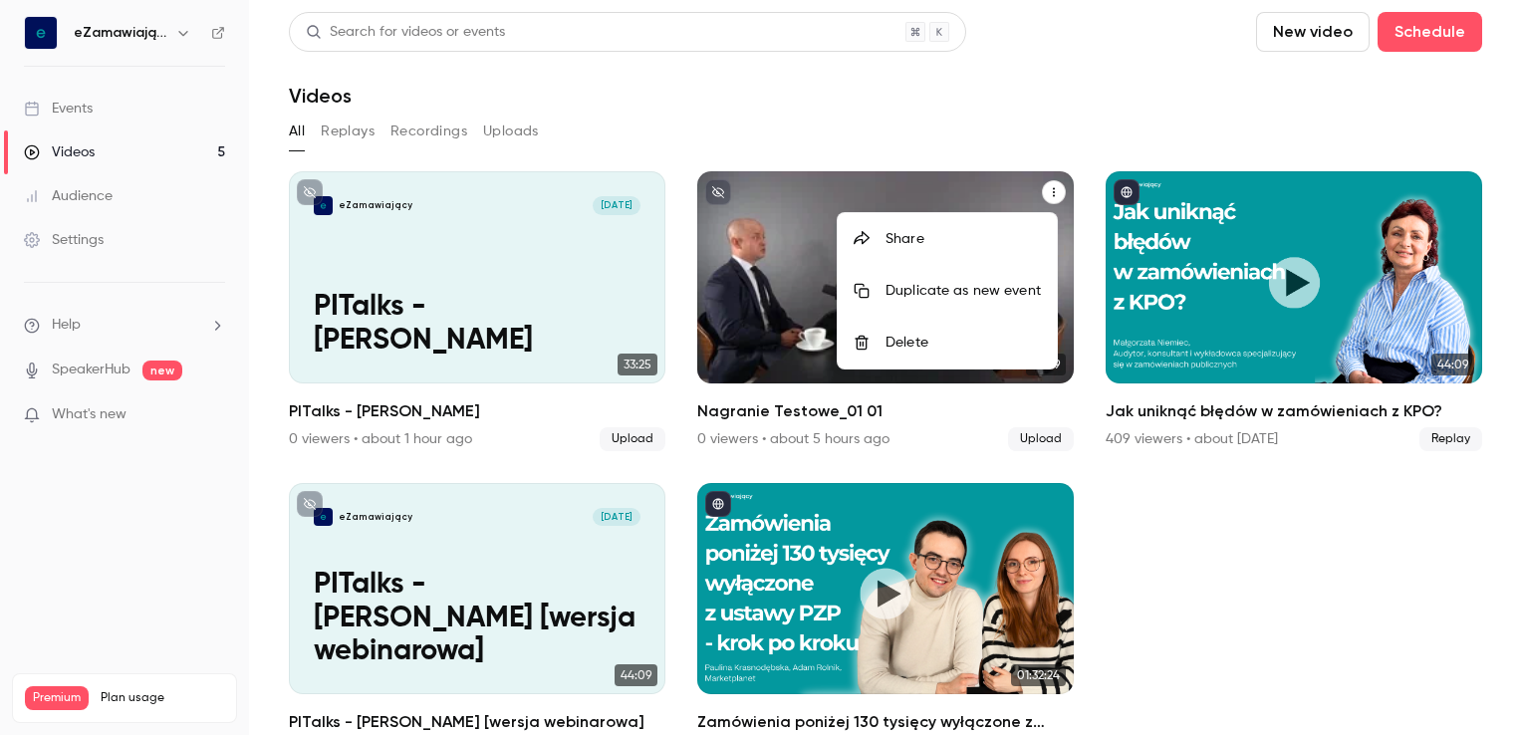
click at [904, 344] on div "Delete" at bounding box center [962, 343] width 155 height 20
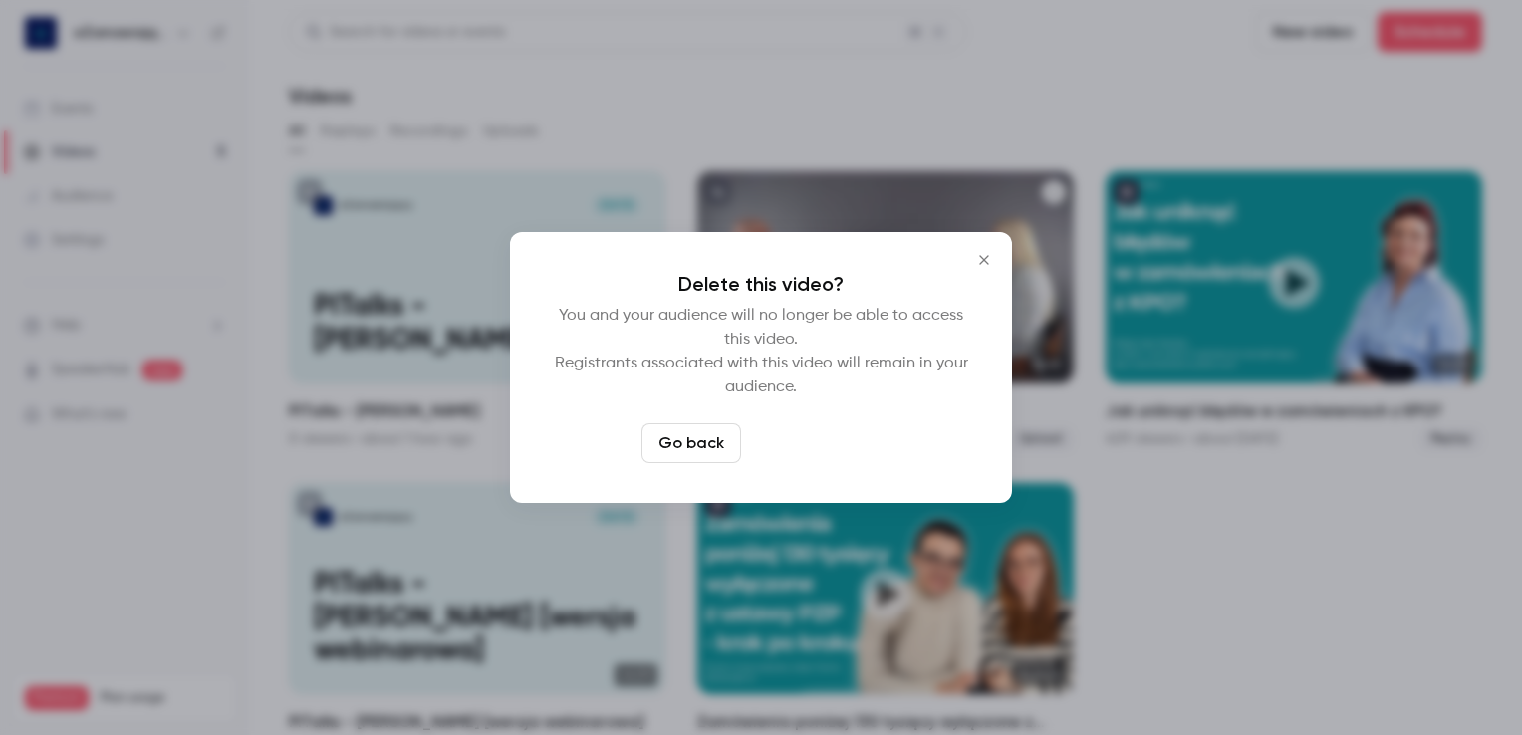
click at [807, 440] on button "Delete video" at bounding box center [815, 443] width 132 height 40
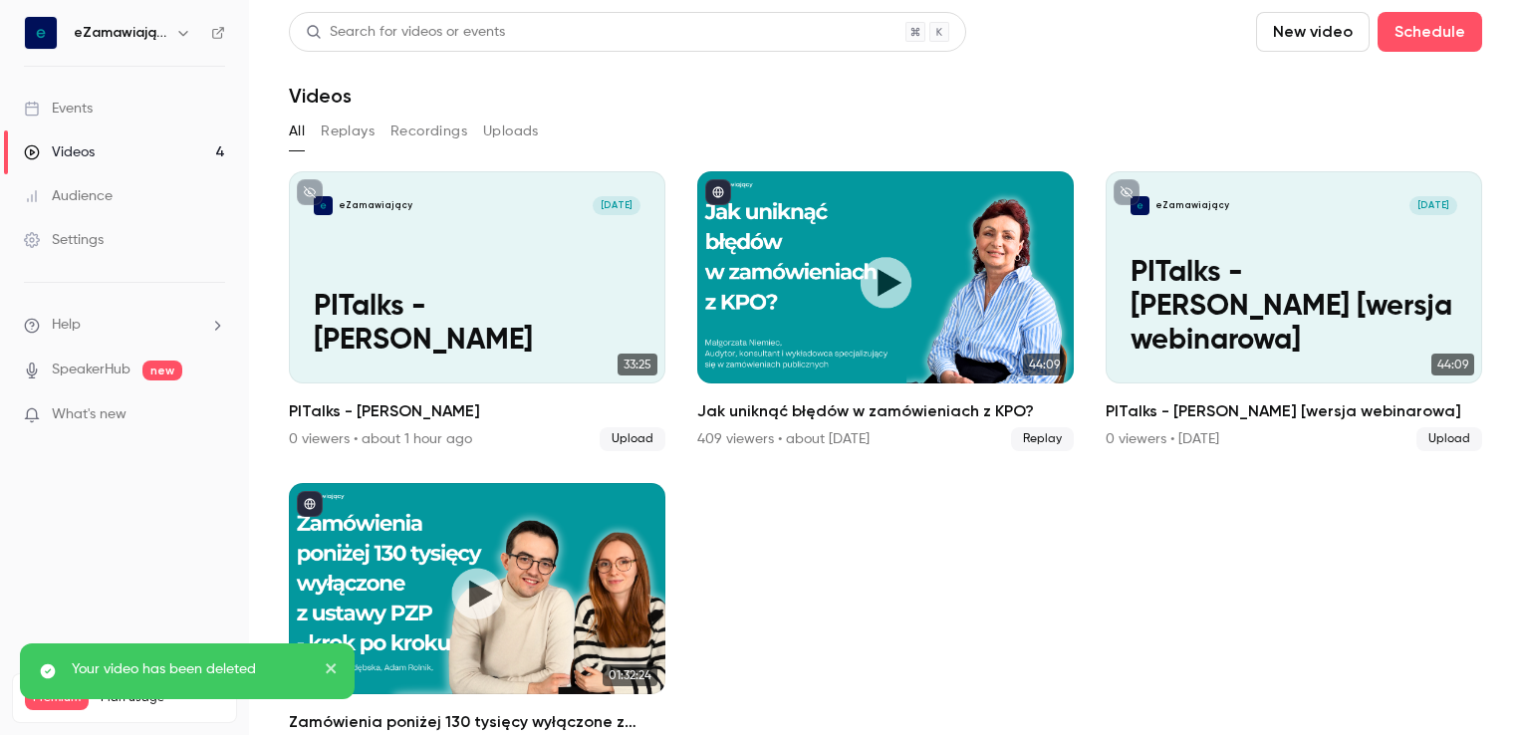
click at [1291, 90] on div "Videos" at bounding box center [885, 96] width 1193 height 24
